Goal: Find specific page/section: Find specific page/section

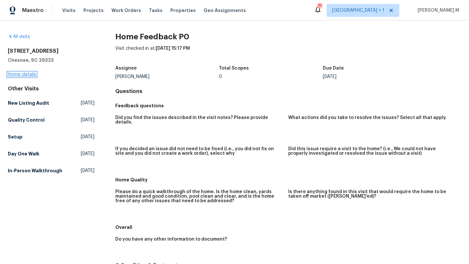
click at [31, 72] on link "Home details" at bounding box center [22, 74] width 28 height 5
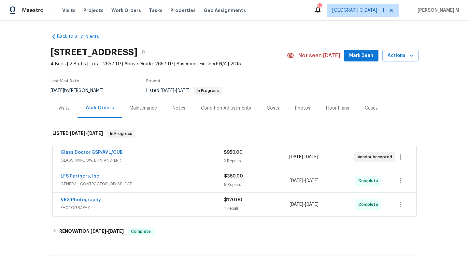
click at [61, 109] on div "Visits" at bounding box center [63, 108] width 11 height 7
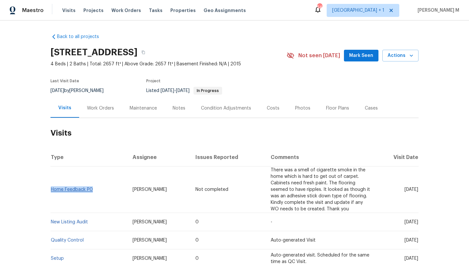
drag, startPoint x: 92, startPoint y: 190, endPoint x: 49, endPoint y: 191, distance: 43.3
click at [50, 191] on td "Home Feedback P0" at bounding box center [88, 190] width 77 height 47
copy link "Home Feedback P0"
drag, startPoint x: 388, startPoint y: 191, endPoint x: 403, endPoint y: 191, distance: 15.3
click at [405, 191] on span "Mon, Oct 06 2025" at bounding box center [412, 190] width 14 height 5
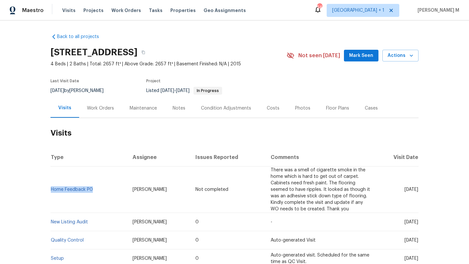
copy span "Oct 06"
